Goal: Communication & Community: Participate in discussion

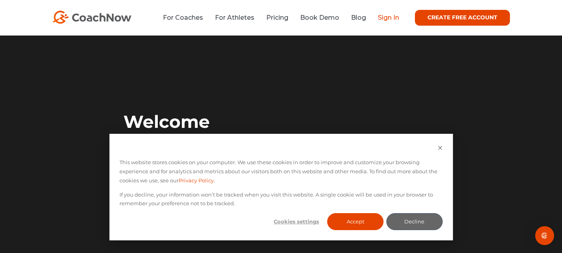
click at [385, 18] on link "Sign In" at bounding box center [388, 17] width 21 height 7
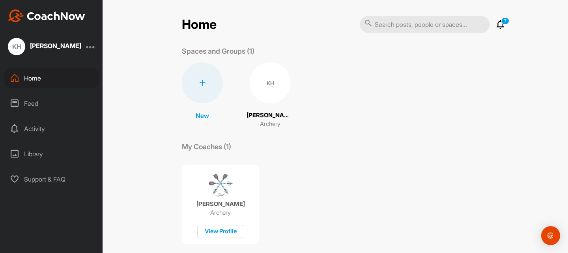
click at [264, 87] on div "KH" at bounding box center [270, 82] width 41 height 41
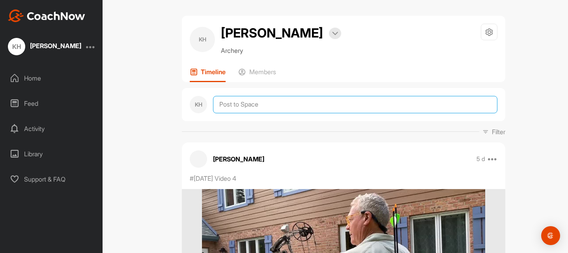
click at [229, 113] on textarea at bounding box center [355, 104] width 284 height 17
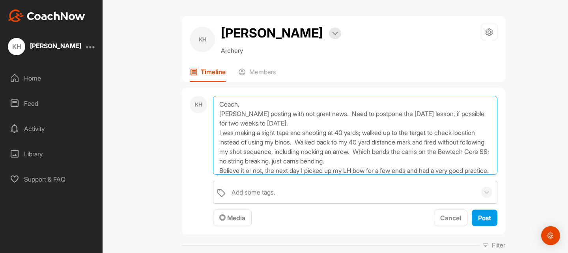
click at [343, 145] on textarea "Coach, [PERSON_NAME] posting with not great news. Need to postpone the [DATE] l…" at bounding box center [355, 135] width 284 height 79
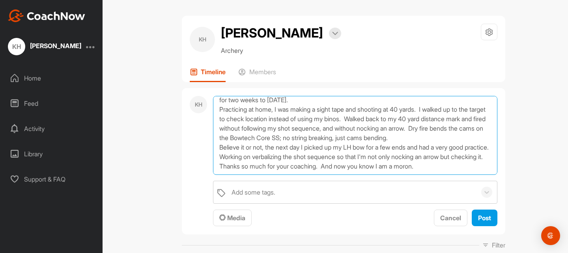
scroll to position [38, 0]
click at [426, 175] on textarea "Coach, [PERSON_NAME] posting with not great news. Need to postpone the [DATE] l…" at bounding box center [355, 135] width 284 height 79
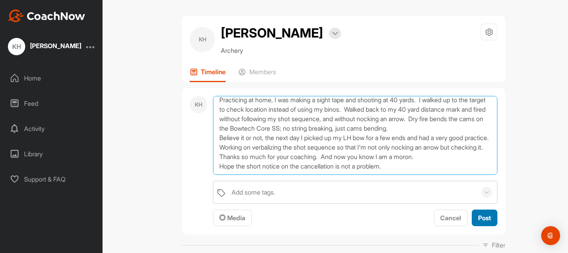
type textarea "Coach, [PERSON_NAME] posting with not great news. Need to postpone the [DATE] l…"
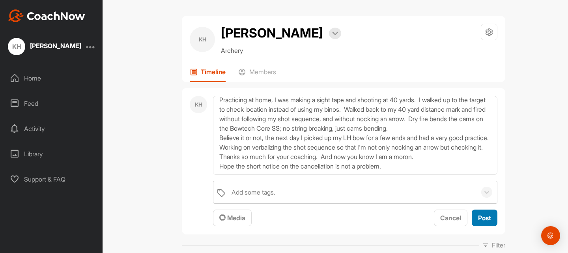
click at [478, 222] on span "Post" at bounding box center [484, 218] width 13 height 8
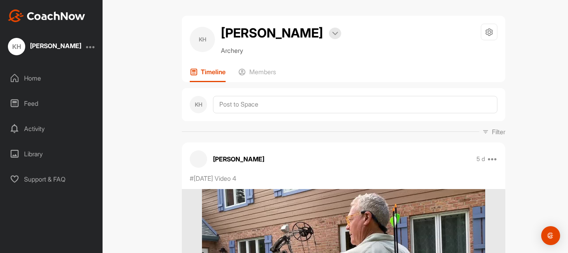
scroll to position [0, 0]
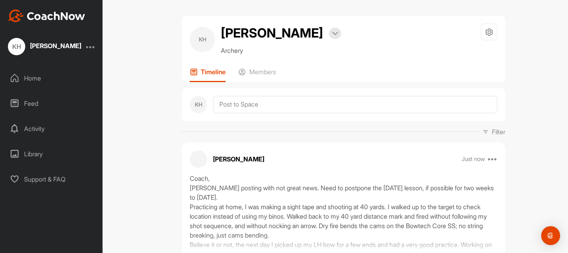
click at [477, 237] on div "Coach, [PERSON_NAME] posting with not great news. Need to postpone the [DATE] l…" at bounding box center [343, 212] width 307 height 79
click at [41, 48] on div "[PERSON_NAME]" at bounding box center [55, 47] width 51 height 10
click at [8, 51] on div "KH [PERSON_NAME]" at bounding box center [44, 46] width 73 height 17
click at [11, 50] on div "KH" at bounding box center [16, 46] width 17 height 17
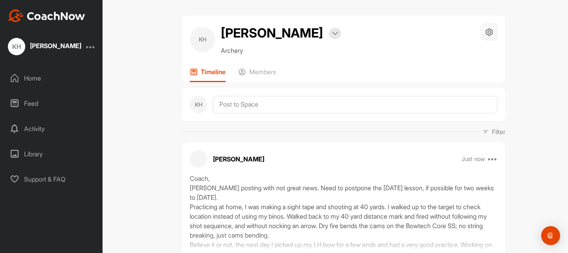
click at [490, 32] on icon at bounding box center [488, 32] width 9 height 9
click at [457, 106] on li "Leave Space" at bounding box center [465, 104] width 64 height 25
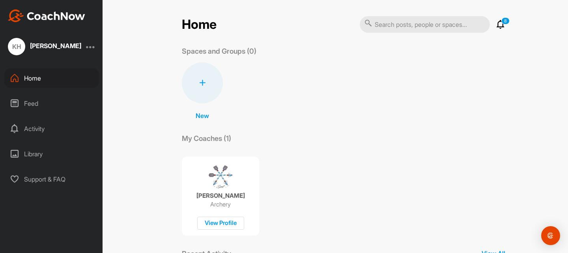
click at [501, 24] on p "8" at bounding box center [505, 20] width 8 height 7
